Goal: Task Accomplishment & Management: Use online tool/utility

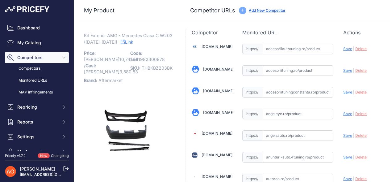
click at [202, 47] on link "Accesoriiautotuning.ro" at bounding box center [217, 46] width 31 height 5
click at [207, 90] on link "Accesoriituningconstanta.ro" at bounding box center [218, 90] width 31 height 5
click at [217, 110] on link "[DOMAIN_NAME]" at bounding box center [218, 112] width 31 height 5
click at [204, 111] on link "[DOMAIN_NAME]" at bounding box center [218, 112] width 31 height 5
click at [212, 110] on link "[DOMAIN_NAME]" at bounding box center [218, 112] width 31 height 5
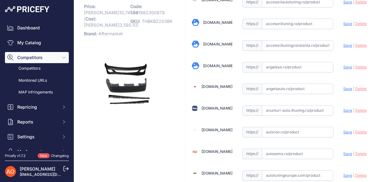
scroll to position [62, 0]
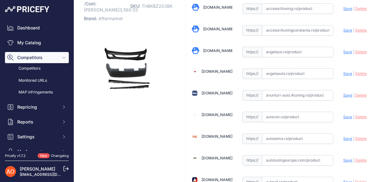
click at [223, 70] on link "[DOMAIN_NAME]" at bounding box center [217, 71] width 31 height 5
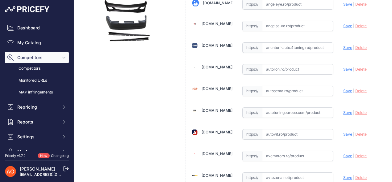
scroll to position [124, 0]
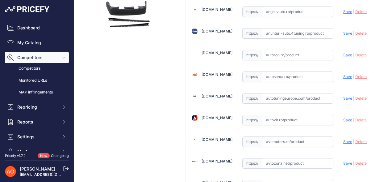
click at [223, 94] on link "[DOMAIN_NAME]" at bounding box center [217, 96] width 31 height 5
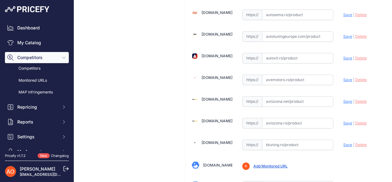
scroll to position [216, 0]
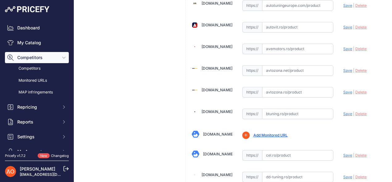
click at [212, 88] on link "[DOMAIN_NAME]" at bounding box center [217, 89] width 31 height 5
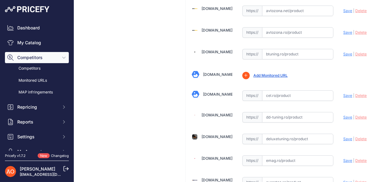
scroll to position [278, 0]
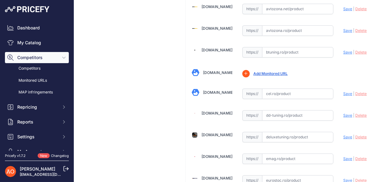
click at [213, 48] on link "[DOMAIN_NAME]" at bounding box center [217, 50] width 31 height 5
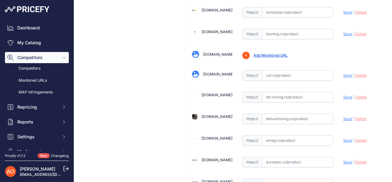
scroll to position [309, 0]
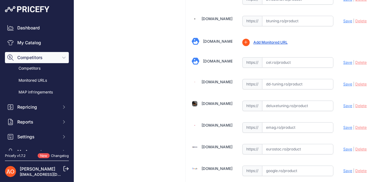
click at [217, 101] on link "[DOMAIN_NAME]" at bounding box center [217, 103] width 31 height 5
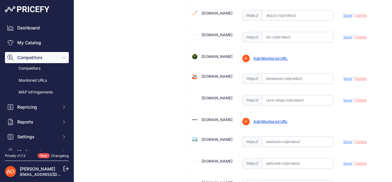
scroll to position [618, 0]
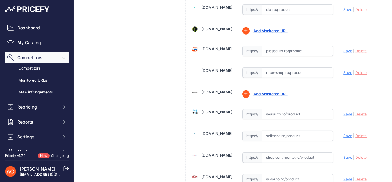
click at [205, 109] on link "[DOMAIN_NAME]" at bounding box center [217, 111] width 31 height 5
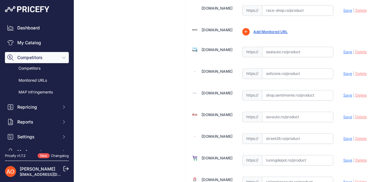
scroll to position [711, 0]
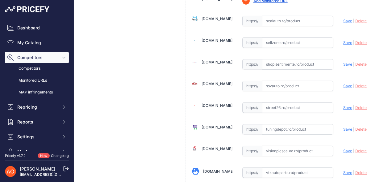
click at [219, 103] on link "[DOMAIN_NAME]" at bounding box center [217, 105] width 31 height 5
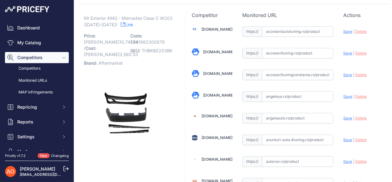
scroll to position [31, 0]
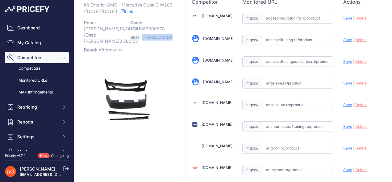
drag, startPoint x: 141, startPoint y: 36, endPoint x: 173, endPoint y: 39, distance: 31.9
copy span "THBKBZ203BK"
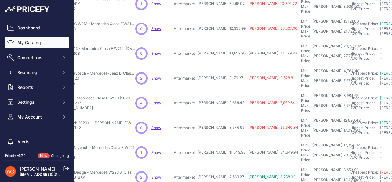
scroll to position [131, 0]
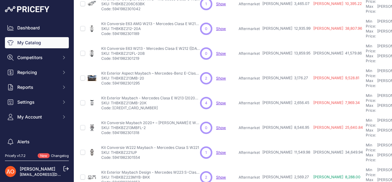
drag, startPoint x: 110, startPoint y: 24, endPoint x: 146, endPoint y: 26, distance: 35.6
click at [146, 51] on p "SKU: THBKBZ212FL-20B" at bounding box center [150, 53] width 99 height 5
copy p "THBKBZ212FL-20B"
drag, startPoint x: 245, startPoint y: 44, endPoint x: 273, endPoint y: 44, distance: 28.1
click at [273, 66] on tr "Kit Exterior Aspect Maybach – Mercedes-Benz E-Class W213 (2020+)" at bounding box center [358, 78] width 559 height 25
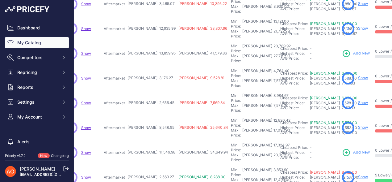
scroll to position [131, 140]
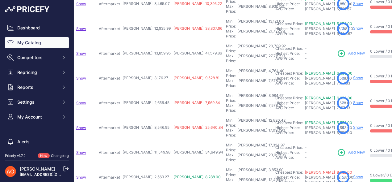
drag, startPoint x: 108, startPoint y: 64, endPoint x: 135, endPoint y: 63, distance: 26.9
click at [135, 91] on tr "Kit Exterior Maybach - Mercedes Clasa E W213 (2020+) Chrome" at bounding box center [218, 103] width 559 height 25
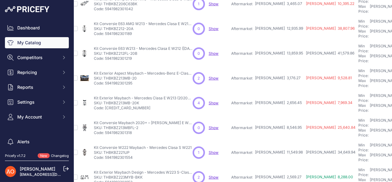
scroll to position [131, 7]
drag, startPoint x: 105, startPoint y: 85, endPoint x: 137, endPoint y: 87, distance: 32.2
click at [137, 125] on p "SKU: THBKBZ213MBFL-2" at bounding box center [144, 127] width 99 height 5
copy p "THBKBZ213MBFL-2"
drag, startPoint x: 104, startPoint y: 105, endPoint x: 131, endPoint y: 104, distance: 26.9
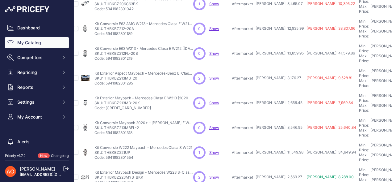
click at [131, 150] on p "SKU: THBKBZ221UP" at bounding box center [144, 152] width 98 height 5
copy p "THBKBZ221UP"
drag, startPoint x: 112, startPoint y: 124, endPoint x: 138, endPoint y: 130, distance: 27.1
click at [138, 170] on div "Kit Exterior Maybach Design - Mercedes W223 S-Class (2021+) Kit Exterior Maybac…" at bounding box center [144, 177] width 99 height 15
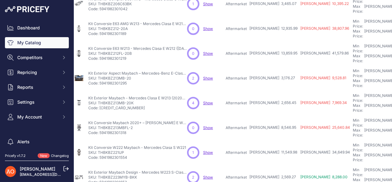
scroll to position [131, 0]
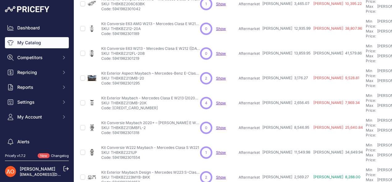
drag, startPoint x: 112, startPoint y: 144, endPoint x: 148, endPoint y: 145, distance: 36.2
copy p "THBKBZ223UP-450"
drag, startPoint x: 110, startPoint y: 164, endPoint x: 152, endPoint y: 158, distance: 42.1
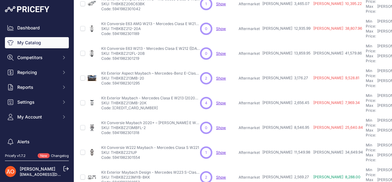
drag, startPoint x: 112, startPoint y: 163, endPoint x: 145, endPoint y: 162, distance: 33.4
copy p "THBKBZ223UP-MB"
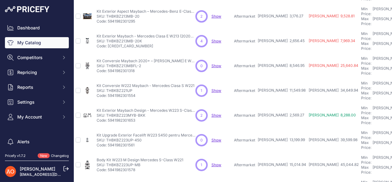
scroll to position [193, 3]
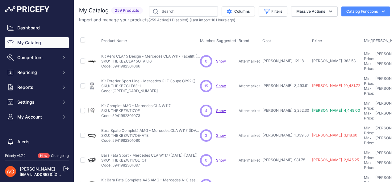
drag, startPoint x: 111, startPoint y: 58, endPoint x: 152, endPoint y: 59, distance: 41.1
click at [154, 60] on p "SKU: THBKBZCLA45OTAK16" at bounding box center [150, 61] width 99 height 5
copy p "THBKBZCLA45OTAK16"
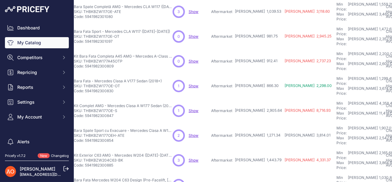
scroll to position [124, 0]
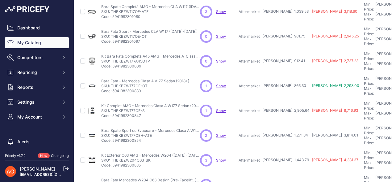
drag, startPoint x: 111, startPoint y: 92, endPoint x: 148, endPoint y: 93, distance: 37.1
click at [155, 133] on p "SKU: THBKBZW177OEH-ATE" at bounding box center [150, 135] width 99 height 5
copy p "THBKBZW177OEH-ATE"
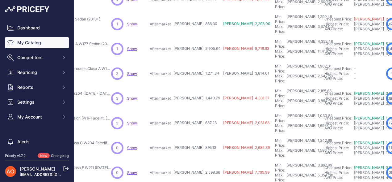
scroll to position [193, 89]
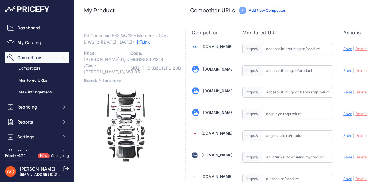
click at [137, 44] on link "Link" at bounding box center [143, 42] width 13 height 8
click at [206, 47] on link "Accesoriiautotuning.ro" at bounding box center [217, 46] width 31 height 5
click at [218, 45] on link "Accesoriiautotuning.ro" at bounding box center [217, 46] width 31 height 5
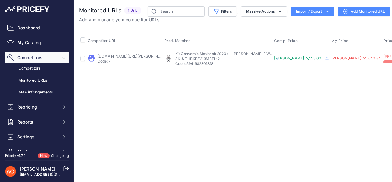
scroll to position [0, 88]
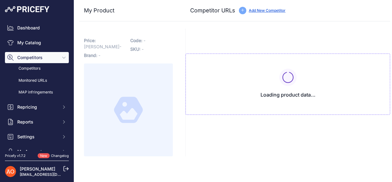
type input "[DOMAIN_NAME][URL][PERSON_NAME]"
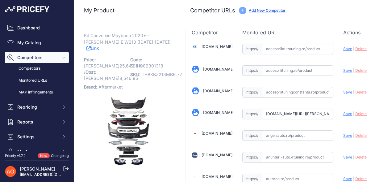
click at [99, 44] on link "Link" at bounding box center [93, 48] width 13 height 8
click at [218, 46] on link "[DOMAIN_NAME]" at bounding box center [217, 46] width 31 height 5
drag, startPoint x: 142, startPoint y: 69, endPoint x: 180, endPoint y: 67, distance: 38.7
click at [180, 72] on span "THBKBZ213MBFL-2" at bounding box center [162, 74] width 40 height 5
copy span "THBKBZ213MBFL-2"
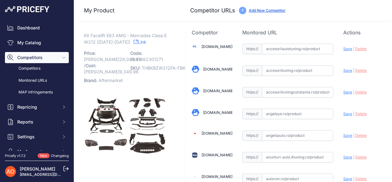
click at [134, 42] on icon at bounding box center [136, 42] width 4 height 4
click at [213, 45] on link "[DOMAIN_NAME]" at bounding box center [217, 46] width 31 height 5
click at [270, 45] on input "text" at bounding box center [298, 49] width 72 height 11
paste input "[URL][DOMAIN_NAME]"
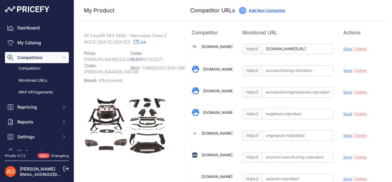
click at [344, 49] on span "Save" at bounding box center [348, 48] width 9 height 5
type input "[URL][DOMAIN_NAME]"
click at [356, 48] on span "Delete" at bounding box center [361, 48] width 11 height 5
click at [222, 91] on link "[DOMAIN_NAME]" at bounding box center [218, 90] width 31 height 5
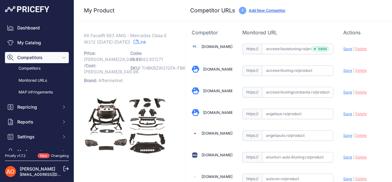
click at [217, 111] on link "[DOMAIN_NAME]" at bounding box center [218, 112] width 31 height 5
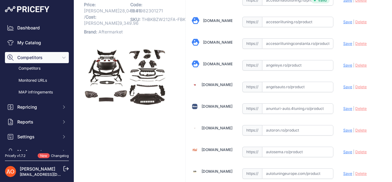
scroll to position [62, 0]
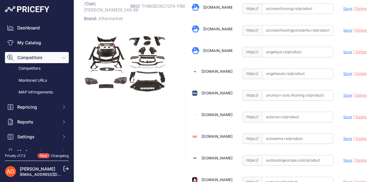
click at [210, 72] on link "[DOMAIN_NAME]" at bounding box center [217, 71] width 31 height 5
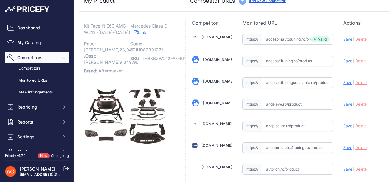
scroll to position [0, 0]
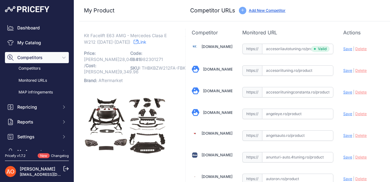
click at [301, 47] on input "text" at bounding box center [298, 49] width 72 height 11
drag, startPoint x: 142, startPoint y: 66, endPoint x: 182, endPoint y: 68, distance: 40.5
click at [182, 68] on span "THBKBZW212FA-FBK" at bounding box center [164, 67] width 44 height 5
copy span "THBKBZW212FA-FB"
